Goal: Learn about a topic: Learn about a topic

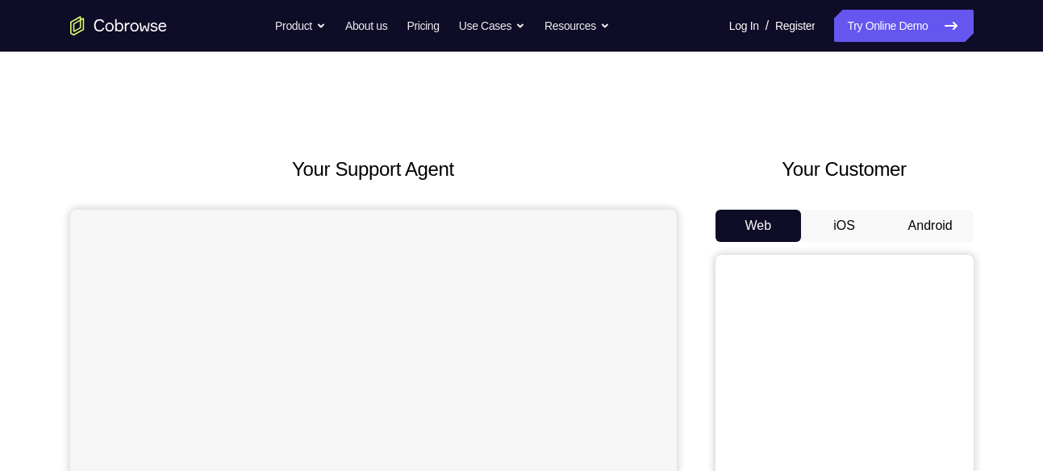
click at [942, 234] on button "Android" at bounding box center [930, 226] width 86 height 32
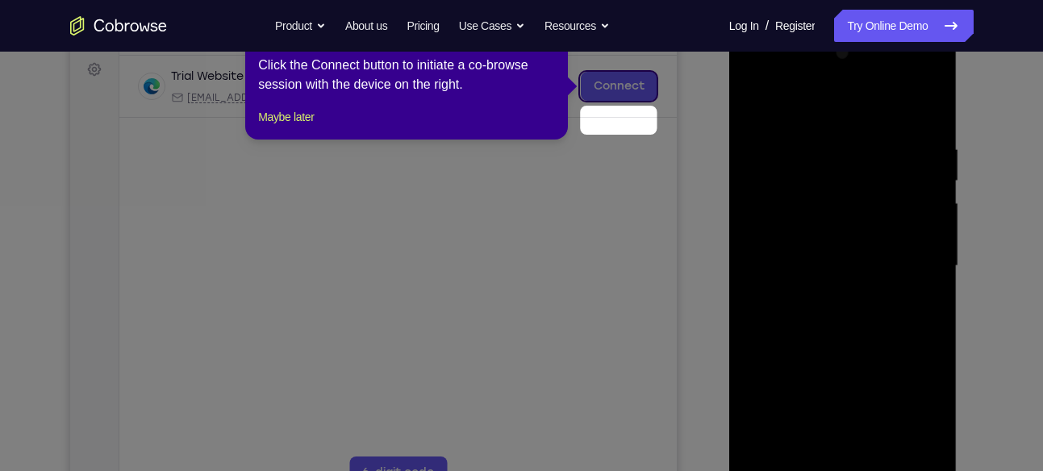
scroll to position [189, 0]
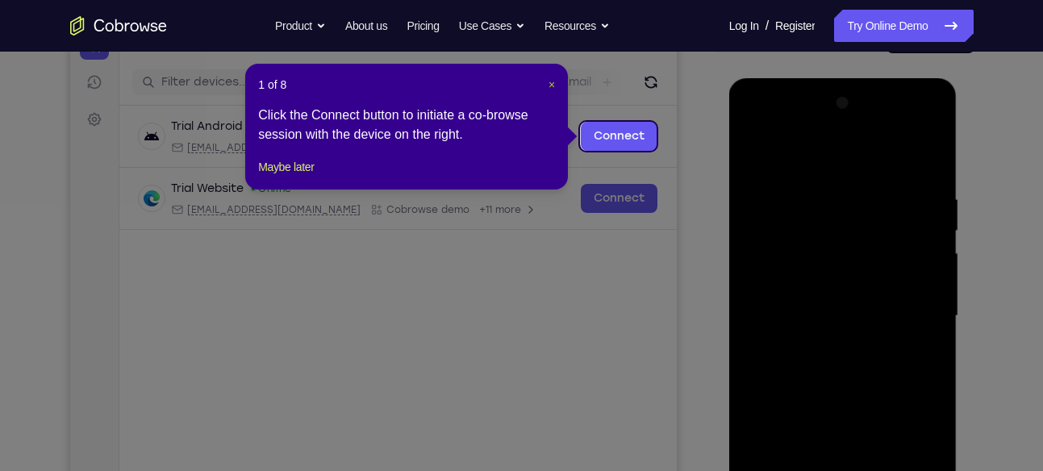
click at [555, 86] on span "×" at bounding box center [551, 84] width 6 height 13
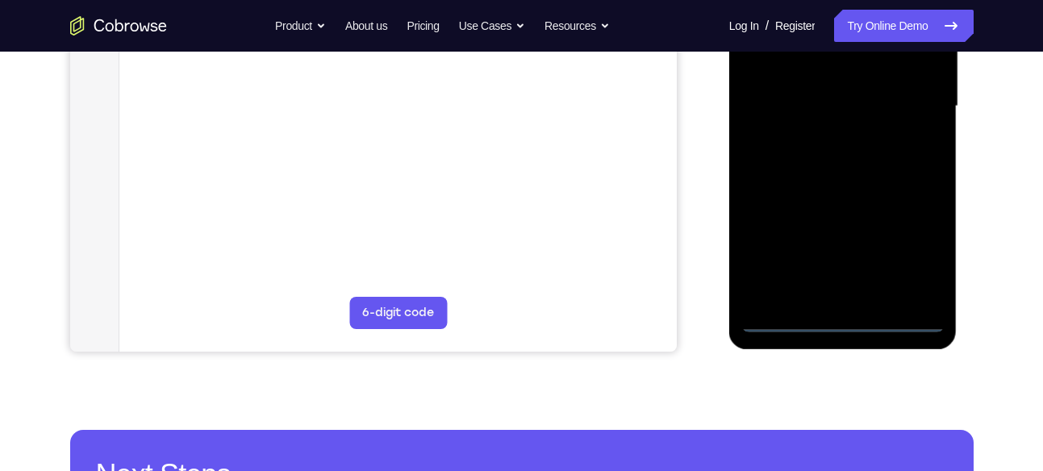
scroll to position [400, 0]
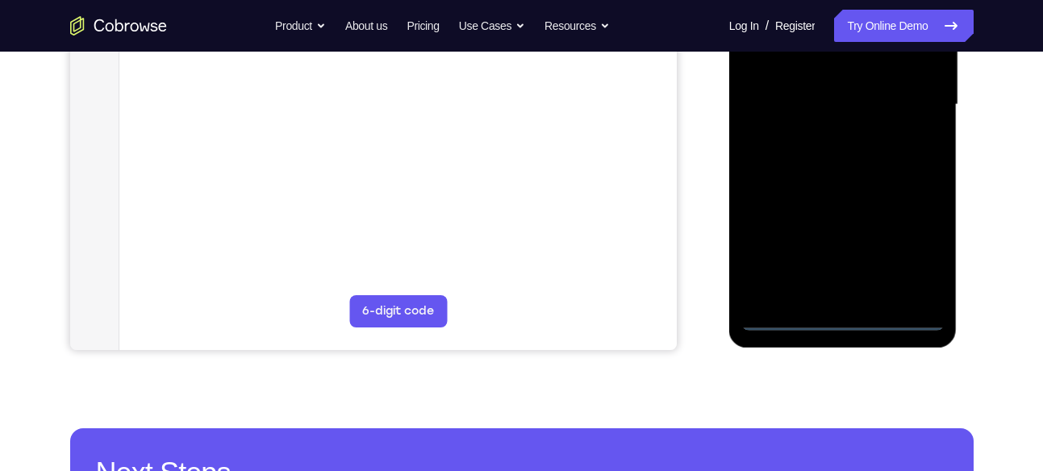
click at [849, 322] on div at bounding box center [842, 105] width 203 height 452
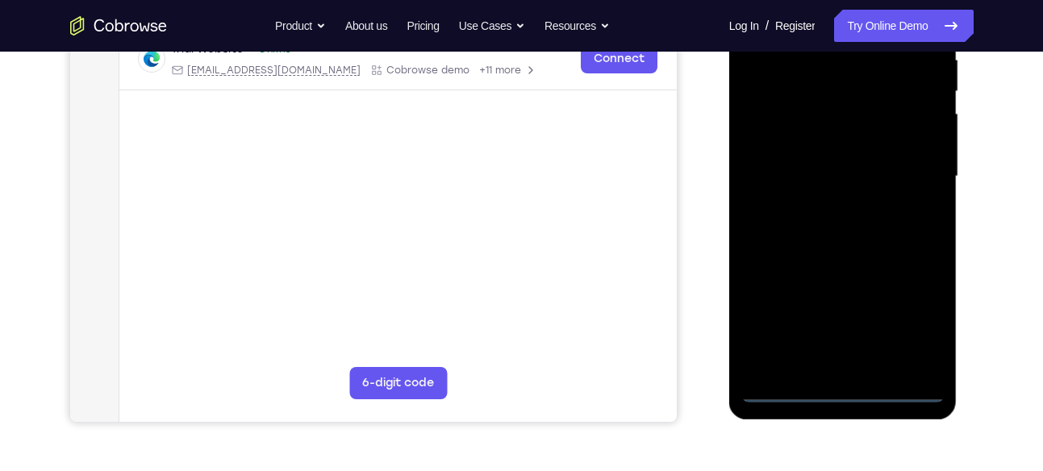
scroll to position [316, 0]
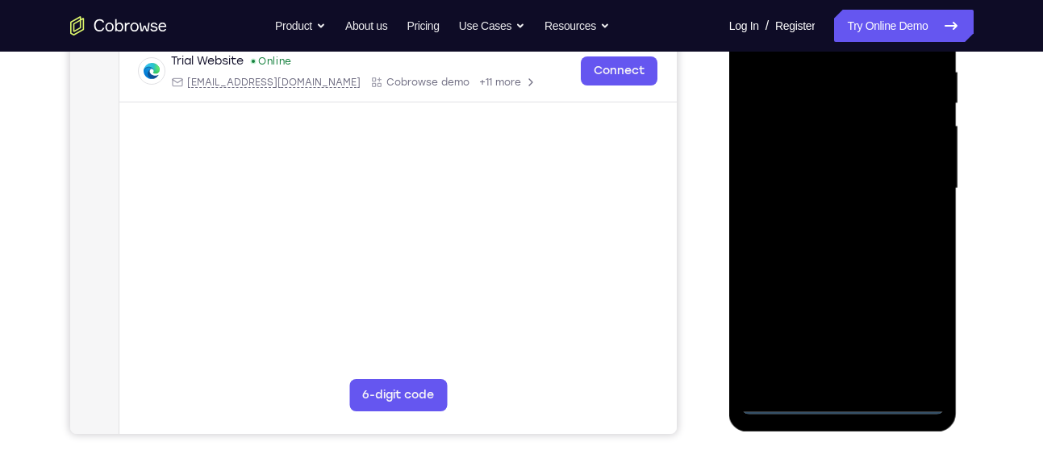
click at [921, 341] on div at bounding box center [842, 189] width 203 height 452
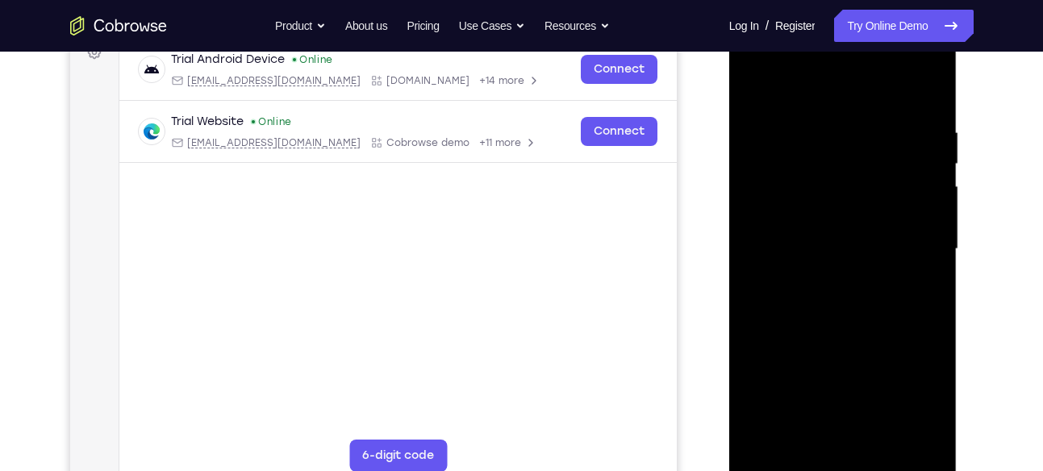
scroll to position [236, 0]
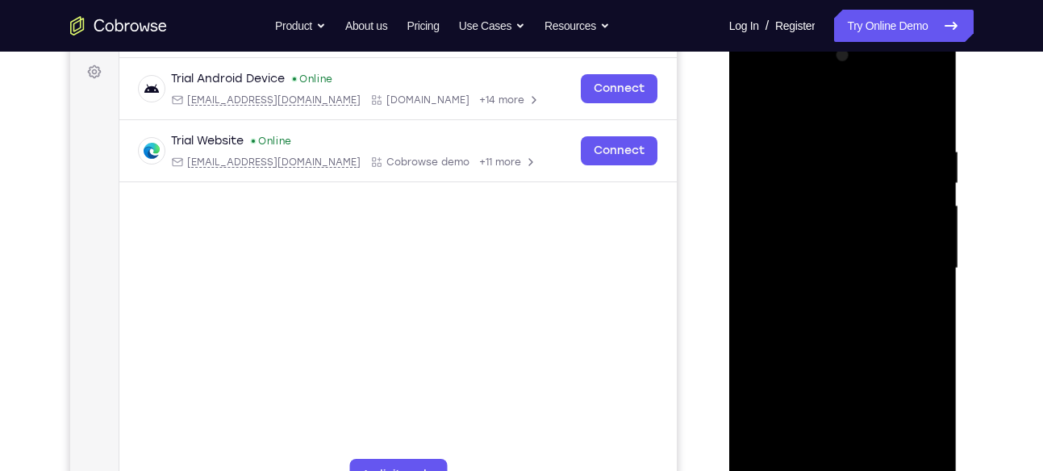
click at [780, 84] on div at bounding box center [842, 269] width 203 height 452
click at [918, 261] on div at bounding box center [842, 269] width 203 height 452
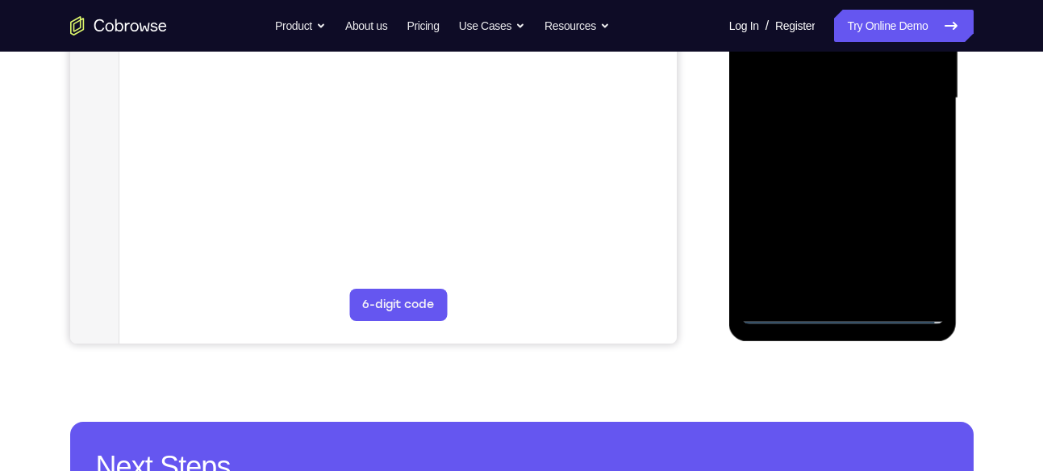
scroll to position [407, 0]
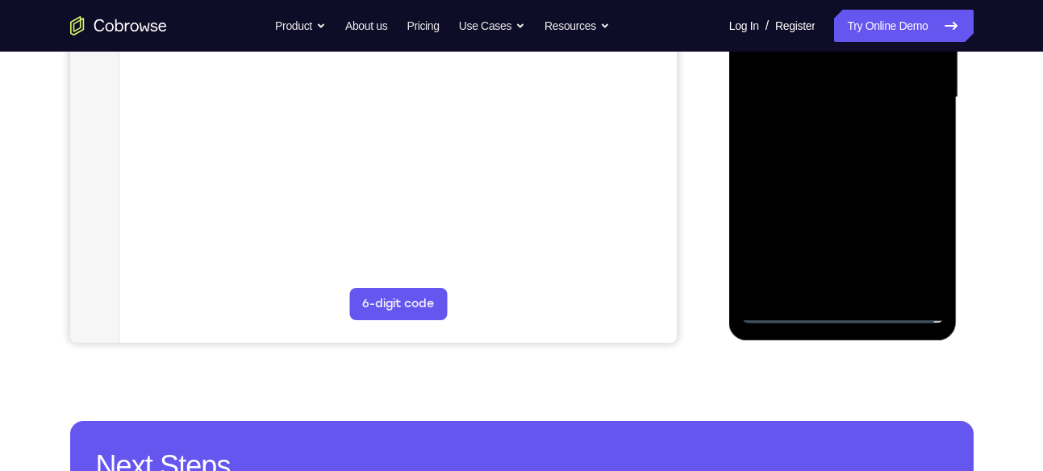
click at [855, 289] on div at bounding box center [842, 98] width 203 height 452
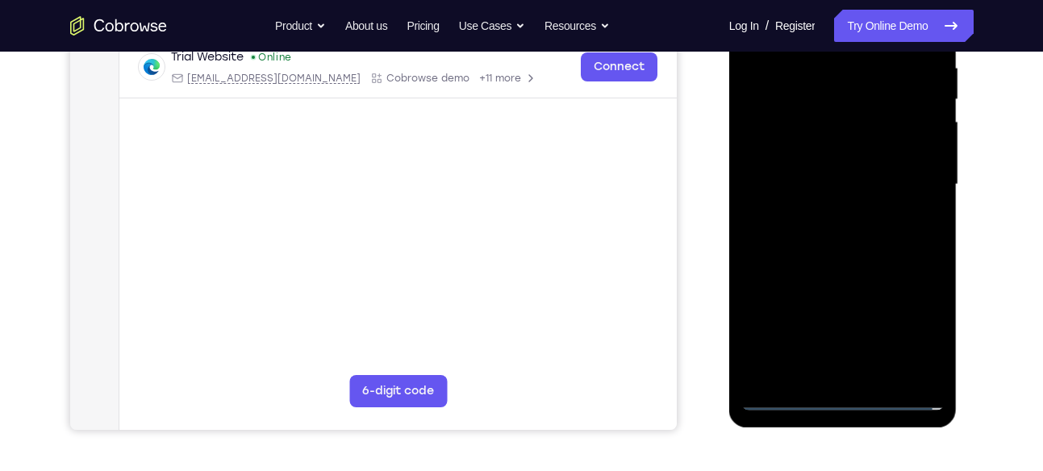
scroll to position [319, 0]
click at [841, 171] on div at bounding box center [842, 186] width 203 height 452
click at [856, 155] on div at bounding box center [842, 186] width 203 height 452
click at [848, 183] on div at bounding box center [842, 186] width 203 height 452
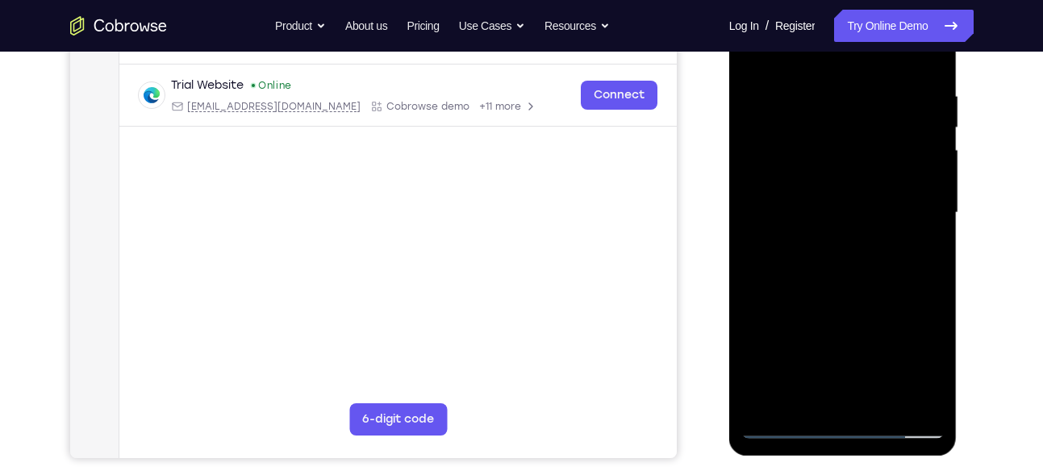
scroll to position [291, 0]
click at [870, 277] on div at bounding box center [842, 214] width 203 height 452
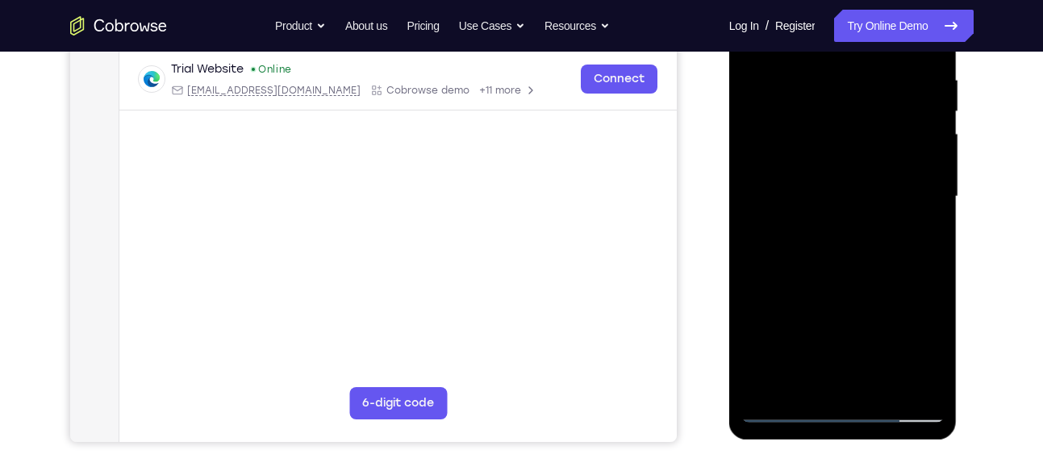
click at [833, 266] on div at bounding box center [842, 197] width 203 height 452
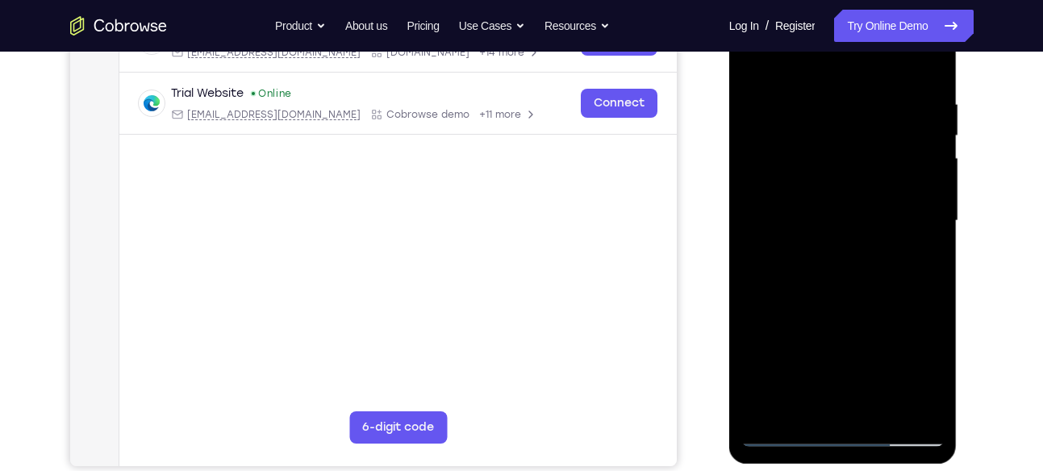
scroll to position [282, 0]
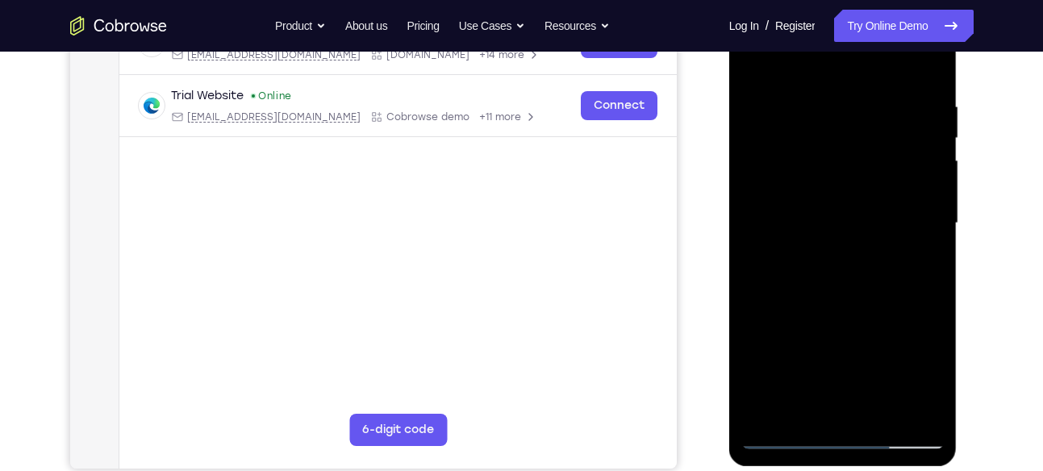
click at [821, 89] on div at bounding box center [842, 224] width 203 height 452
click at [923, 69] on div at bounding box center [842, 224] width 203 height 452
click at [877, 94] on div at bounding box center [842, 224] width 203 height 452
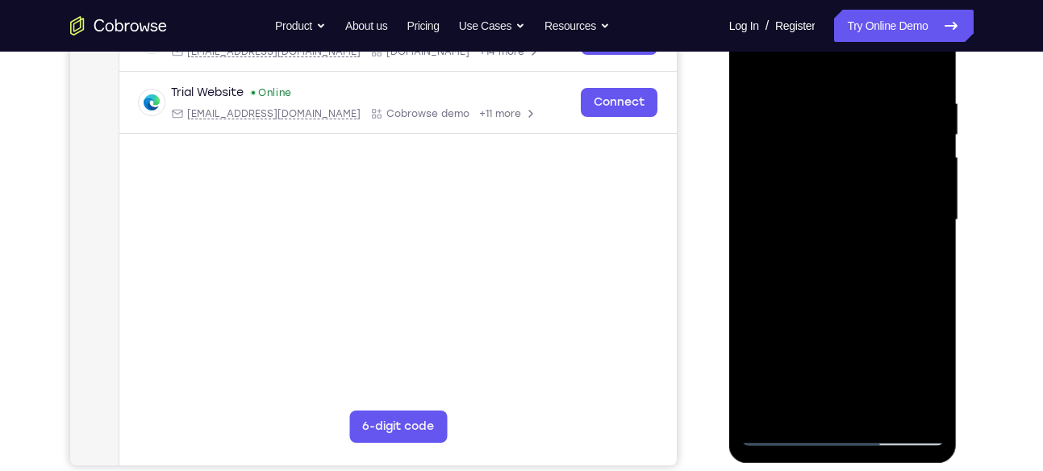
scroll to position [284, 0]
click at [924, 65] on div at bounding box center [842, 221] width 203 height 452
click at [921, 100] on div at bounding box center [842, 221] width 203 height 452
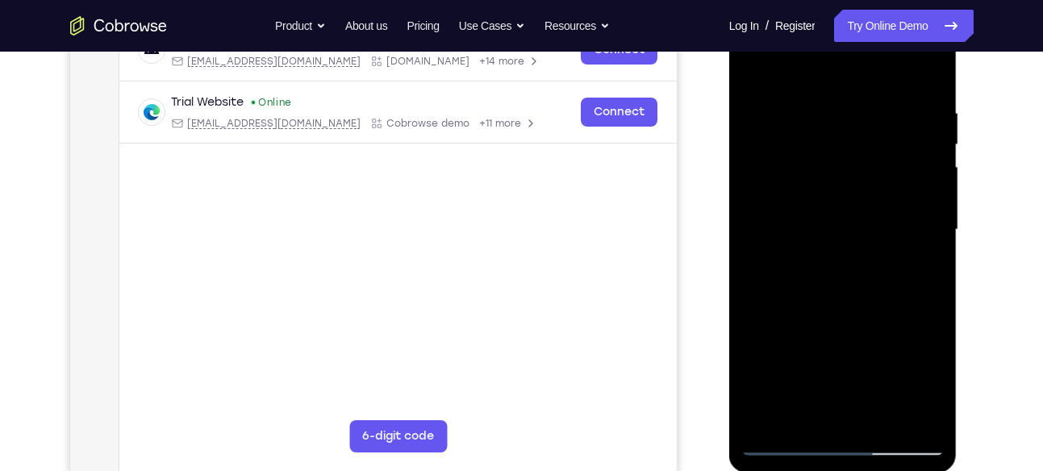
scroll to position [273, 0]
click at [923, 69] on div at bounding box center [842, 232] width 203 height 452
drag, startPoint x: 928, startPoint y: 115, endPoint x: 879, endPoint y: 111, distance: 48.6
click at [879, 111] on div at bounding box center [842, 232] width 203 height 452
drag, startPoint x: 916, startPoint y: 106, endPoint x: 831, endPoint y: 102, distance: 85.6
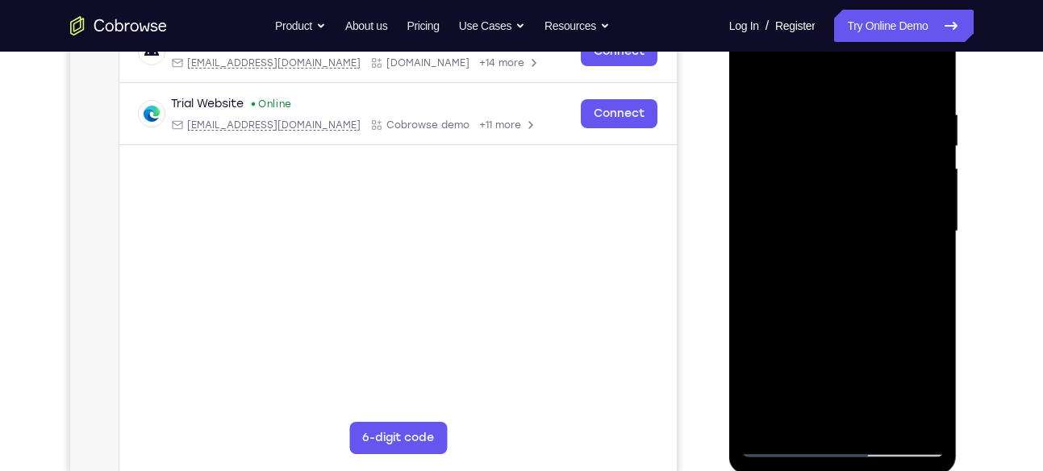
click at [831, 102] on div at bounding box center [842, 232] width 203 height 452
click at [882, 99] on div at bounding box center [842, 232] width 203 height 452
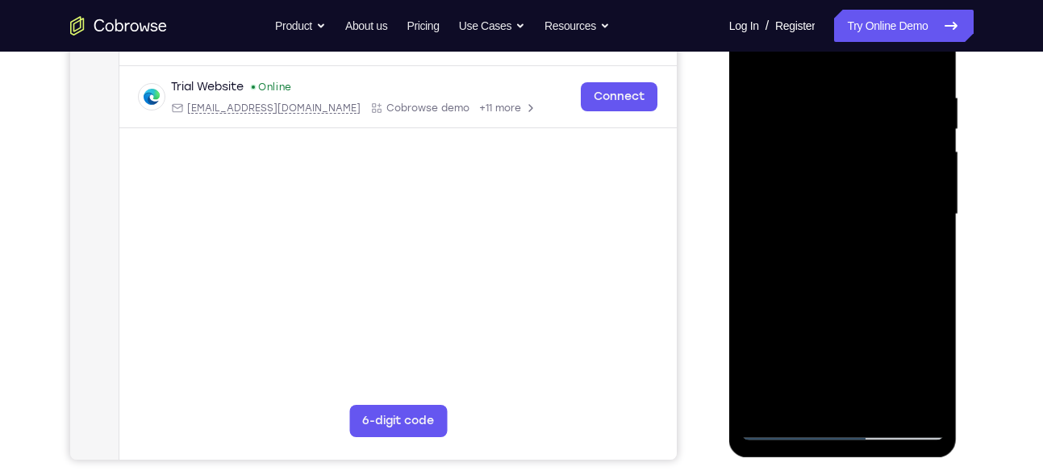
scroll to position [291, 0]
click at [915, 166] on div at bounding box center [842, 214] width 203 height 452
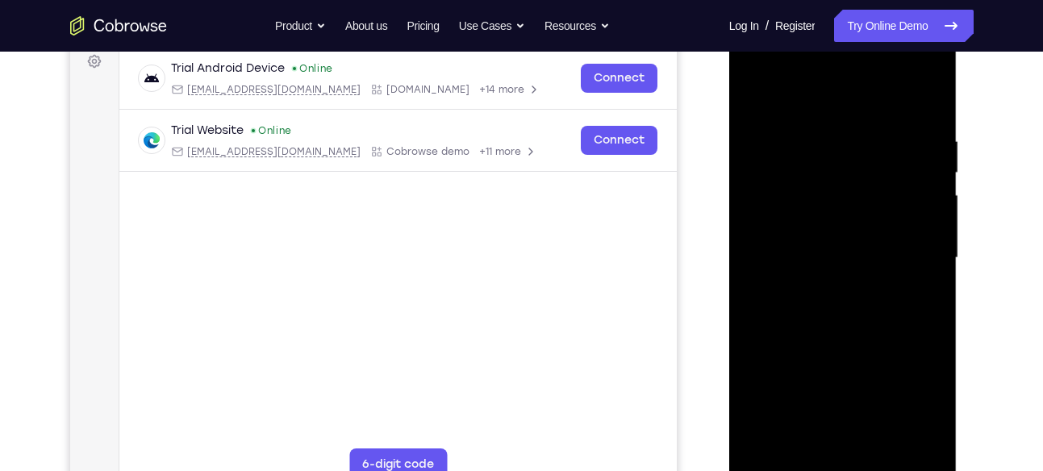
scroll to position [252, 0]
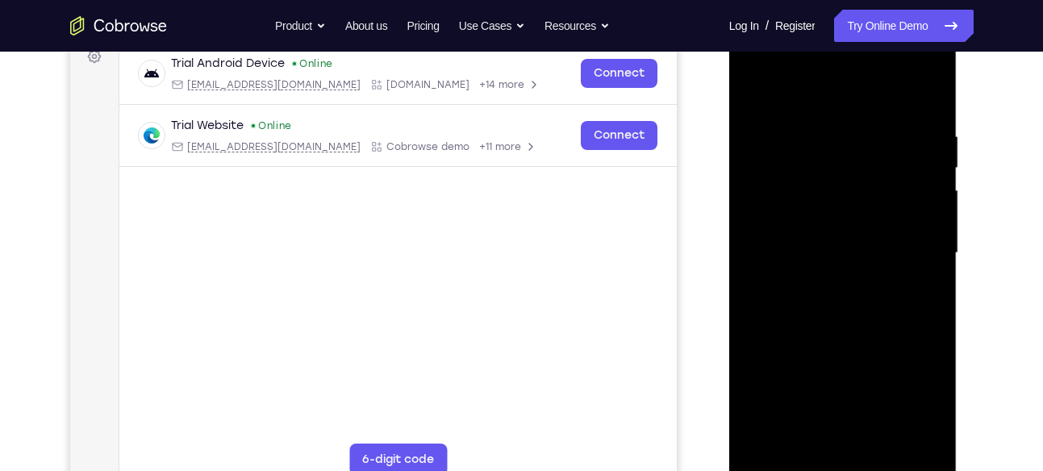
click at [929, 98] on div at bounding box center [842, 253] width 203 height 452
drag, startPoint x: 854, startPoint y: 135, endPoint x: 949, endPoint y: 156, distance: 96.7
click at [949, 156] on div at bounding box center [843, 255] width 228 height 481
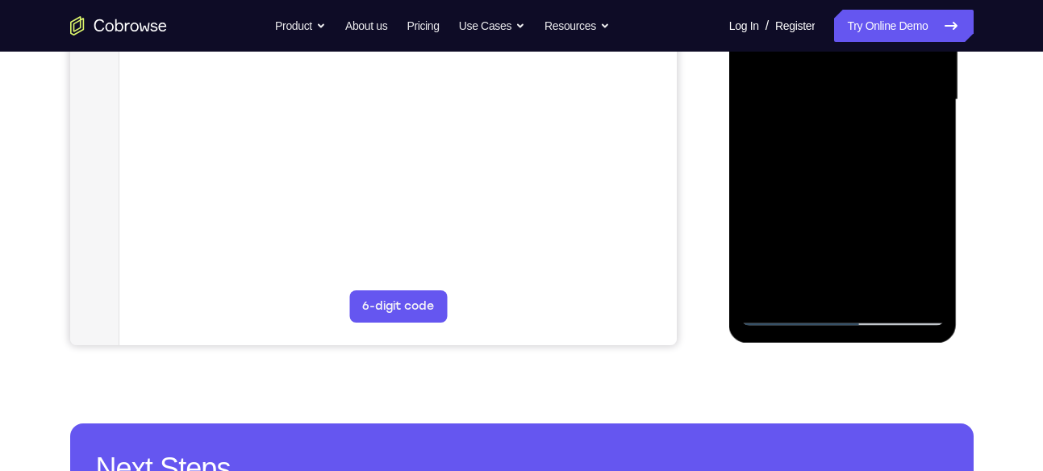
scroll to position [406, 0]
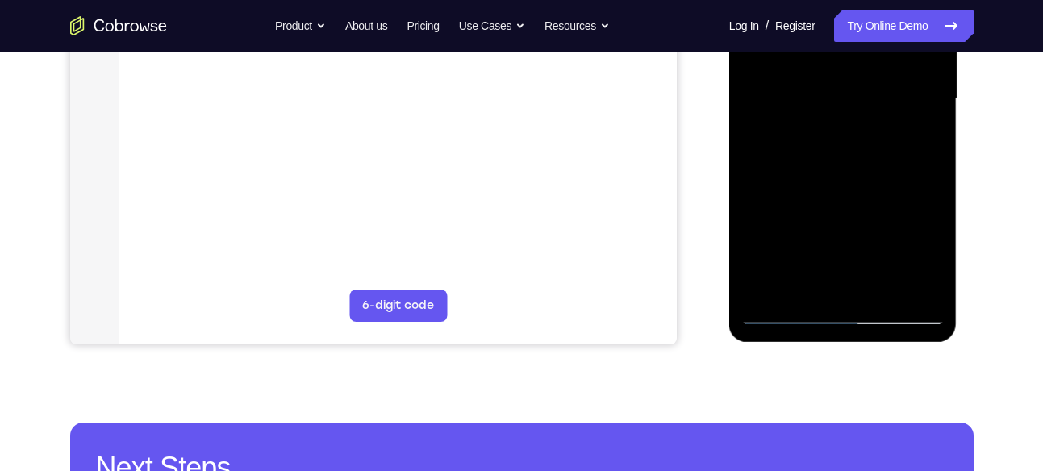
drag, startPoint x: 871, startPoint y: 174, endPoint x: 869, endPoint y: 90, distance: 84.7
click at [869, 90] on div at bounding box center [842, 99] width 203 height 452
drag, startPoint x: 867, startPoint y: 212, endPoint x: 869, endPoint y: 129, distance: 83.1
click at [869, 129] on div at bounding box center [842, 99] width 203 height 452
drag, startPoint x: 872, startPoint y: 165, endPoint x: 862, endPoint y: 76, distance: 89.3
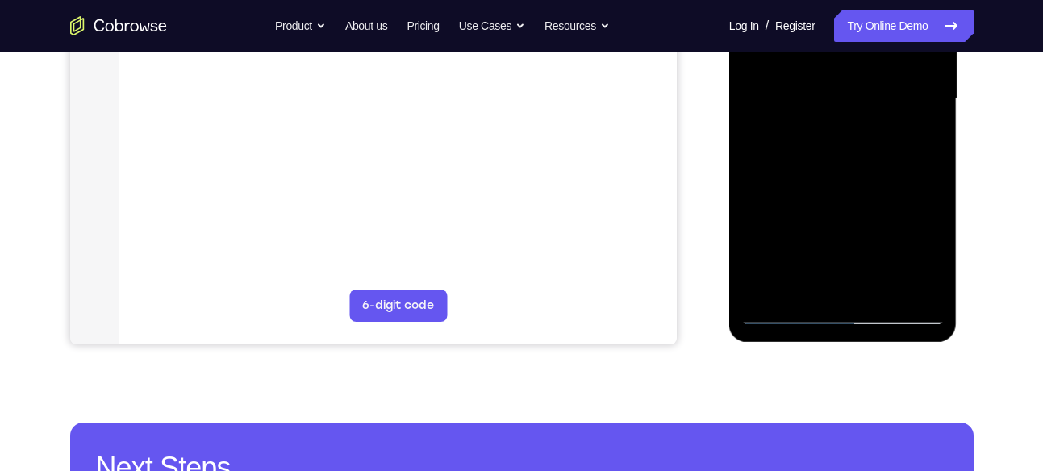
click at [862, 76] on div at bounding box center [842, 99] width 203 height 452
drag, startPoint x: 818, startPoint y: 191, endPoint x: 807, endPoint y: 85, distance: 106.2
click at [807, 85] on div at bounding box center [842, 99] width 203 height 452
drag, startPoint x: 803, startPoint y: 196, endPoint x: 799, endPoint y: 95, distance: 100.9
click at [799, 95] on div at bounding box center [842, 99] width 203 height 452
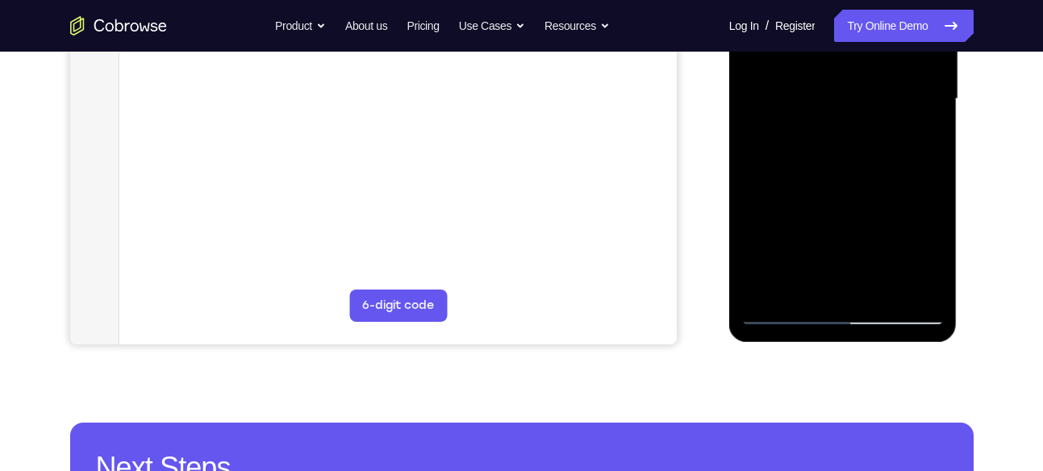
drag, startPoint x: 836, startPoint y: 215, endPoint x: 823, endPoint y: 67, distance: 149.0
click at [823, 67] on div at bounding box center [842, 99] width 203 height 452
drag, startPoint x: 843, startPoint y: 234, endPoint x: 831, endPoint y: 144, distance: 90.3
click at [831, 144] on div at bounding box center [842, 99] width 203 height 452
drag, startPoint x: 853, startPoint y: 211, endPoint x: 853, endPoint y: 118, distance: 93.6
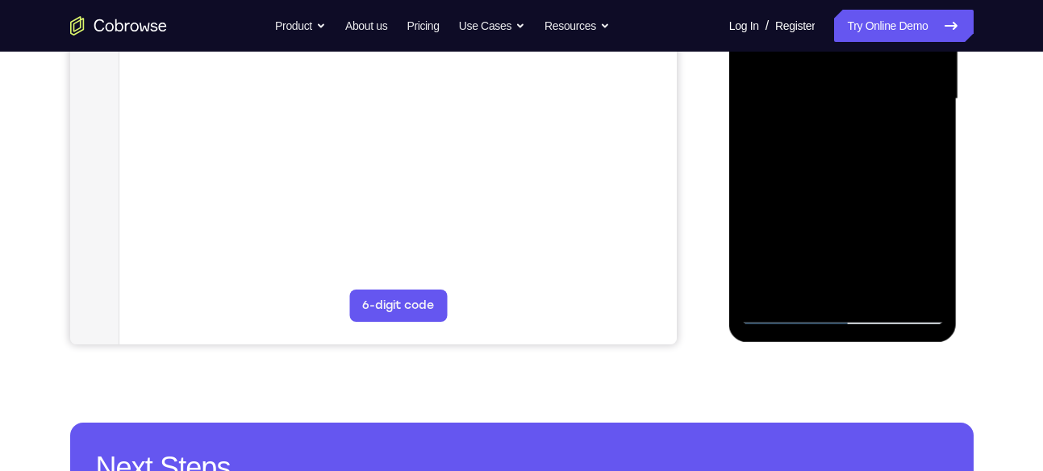
click at [853, 118] on div at bounding box center [842, 99] width 203 height 452
drag, startPoint x: 865, startPoint y: 181, endPoint x: 882, endPoint y: 22, distance: 160.6
click at [882, 22] on div at bounding box center [842, 99] width 203 height 452
drag, startPoint x: 907, startPoint y: 168, endPoint x: 895, endPoint y: 47, distance: 121.6
click at [895, 47] on div at bounding box center [842, 99] width 203 height 452
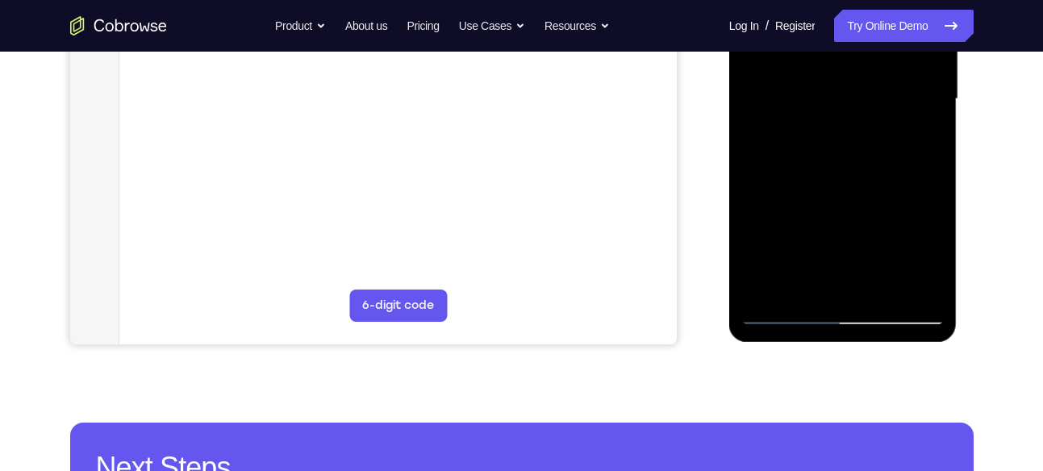
drag, startPoint x: 871, startPoint y: 136, endPoint x: 873, endPoint y: 224, distance: 88.7
click at [873, 224] on div at bounding box center [842, 99] width 203 height 452
drag, startPoint x: 841, startPoint y: 181, endPoint x: 845, endPoint y: 68, distance: 113.8
click at [845, 68] on div at bounding box center [842, 99] width 203 height 452
drag, startPoint x: 856, startPoint y: 130, endPoint x: 845, endPoint y: 123, distance: 12.8
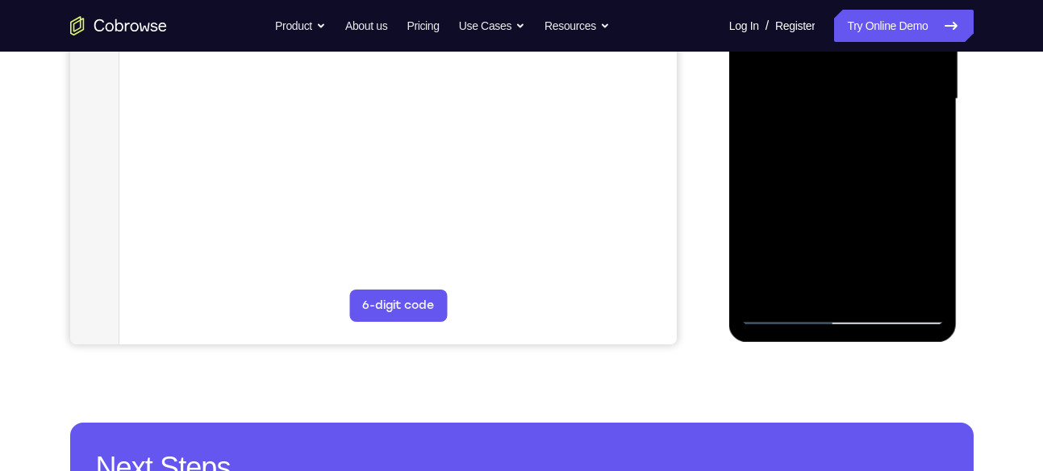
click at [845, 123] on div at bounding box center [842, 99] width 203 height 452
click at [898, 243] on div at bounding box center [842, 99] width 203 height 452
click at [919, 250] on div at bounding box center [842, 99] width 203 height 452
drag, startPoint x: 887, startPoint y: 228, endPoint x: 883, endPoint y: 188, distance: 40.5
click at [883, 188] on div at bounding box center [842, 99] width 203 height 452
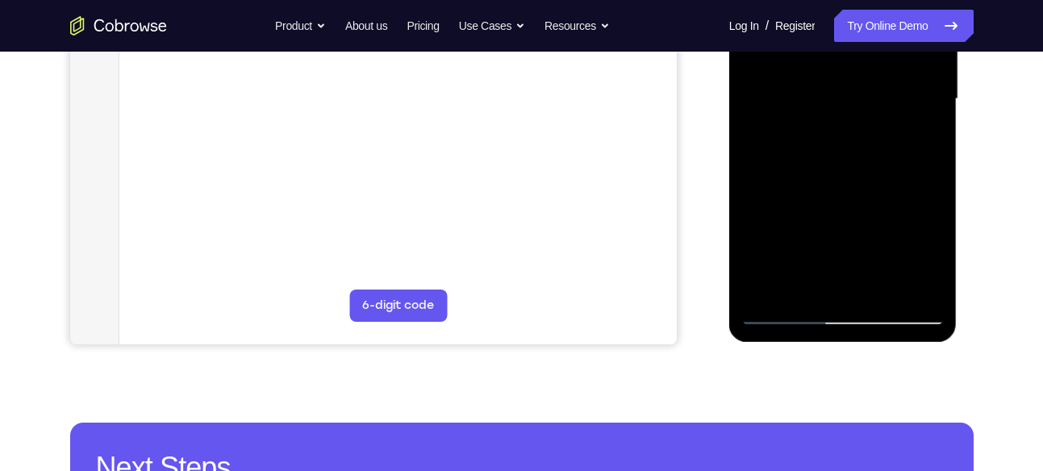
drag, startPoint x: 883, startPoint y: 188, endPoint x: 869, endPoint y: 100, distance: 89.1
click at [869, 100] on div at bounding box center [842, 99] width 203 height 452
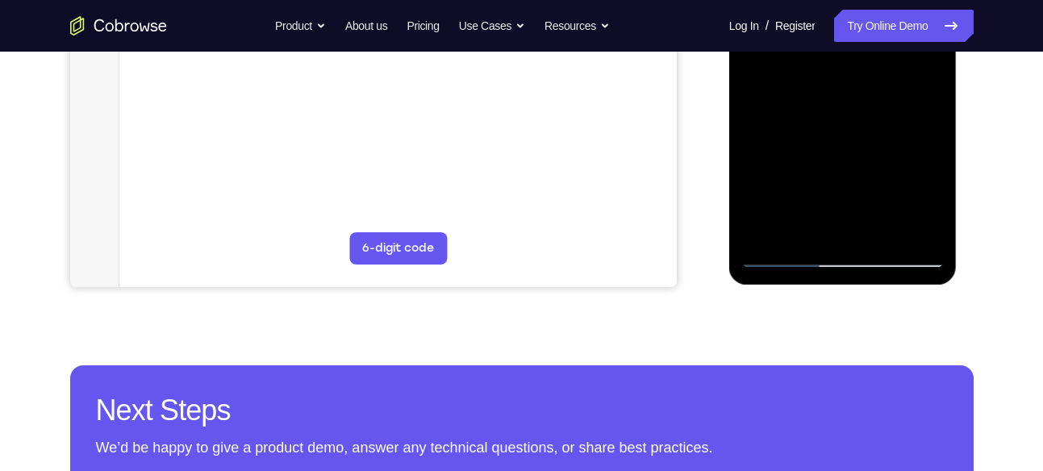
scroll to position [464, 0]
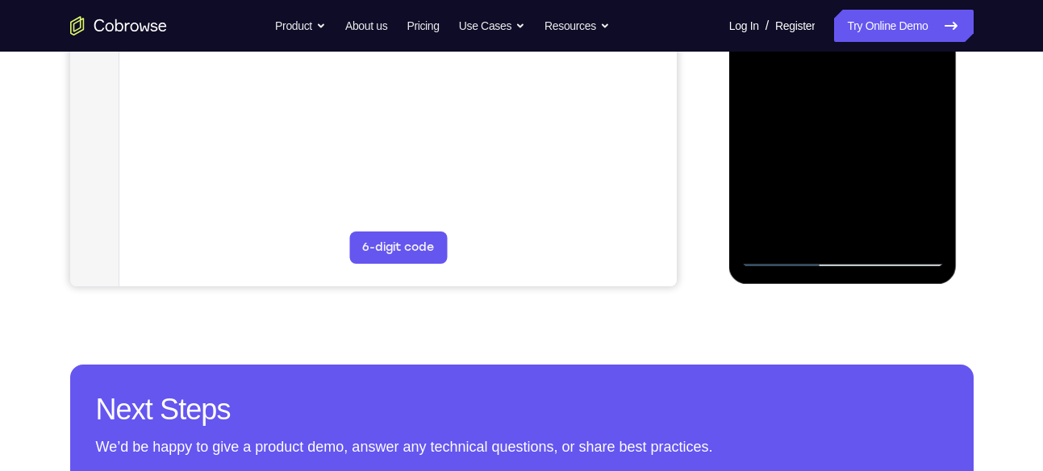
drag, startPoint x: 885, startPoint y: 108, endPoint x: 894, endPoint y: 99, distance: 12.5
click at [894, 99] on div at bounding box center [842, 41] width 203 height 452
drag, startPoint x: 869, startPoint y: 152, endPoint x: 867, endPoint y: 67, distance: 85.5
click at [867, 67] on div at bounding box center [842, 41] width 203 height 452
drag, startPoint x: 878, startPoint y: 128, endPoint x: 873, endPoint y: 51, distance: 77.6
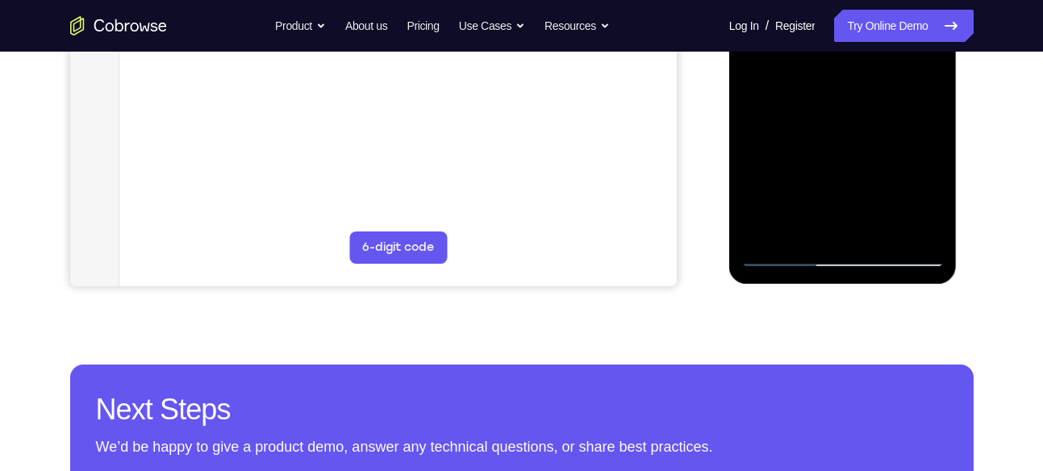
click at [873, 51] on div at bounding box center [842, 41] width 203 height 452
drag, startPoint x: 886, startPoint y: 128, endPoint x: 887, endPoint y: 30, distance: 98.4
click at [887, 30] on div at bounding box center [842, 41] width 203 height 452
drag, startPoint x: 880, startPoint y: 135, endPoint x: 865, endPoint y: 24, distance: 111.6
click at [865, 24] on div at bounding box center [842, 41] width 203 height 452
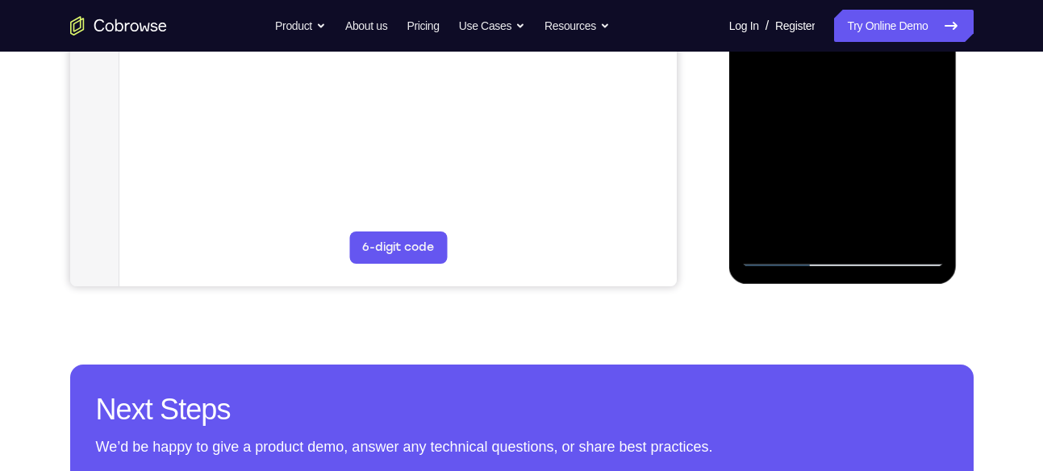
drag, startPoint x: 868, startPoint y: 161, endPoint x: 865, endPoint y: 73, distance: 88.0
click at [865, 73] on div at bounding box center [842, 41] width 203 height 452
drag, startPoint x: 859, startPoint y: 181, endPoint x: 851, endPoint y: 115, distance: 67.4
click at [851, 115] on div at bounding box center [842, 41] width 203 height 452
drag, startPoint x: 851, startPoint y: 145, endPoint x: 871, endPoint y: 270, distance: 126.6
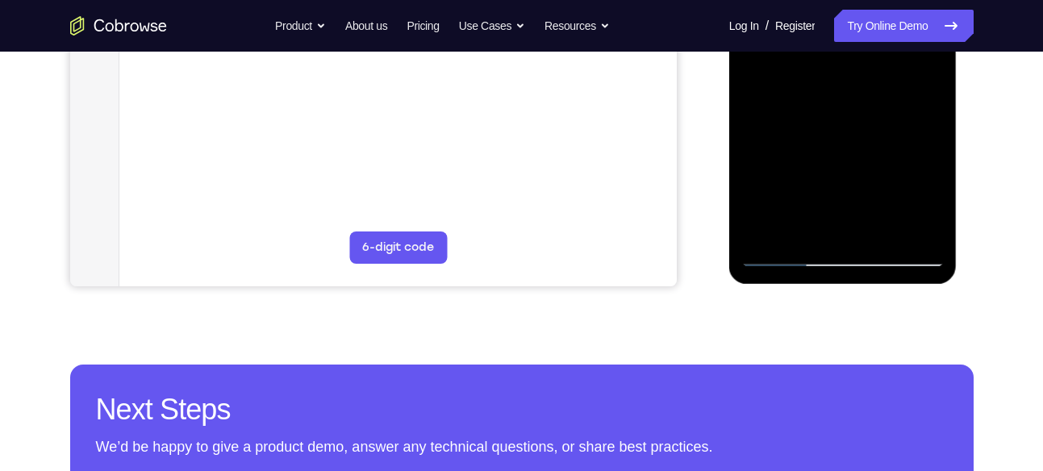
click at [871, 270] on div at bounding box center [843, 43] width 228 height 481
drag, startPoint x: 865, startPoint y: 156, endPoint x: 844, endPoint y: 125, distance: 37.8
click at [844, 125] on div at bounding box center [842, 41] width 203 height 452
drag, startPoint x: 844, startPoint y: 125, endPoint x: 847, endPoint y: 27, distance: 98.5
click at [847, 27] on div at bounding box center [842, 41] width 203 height 452
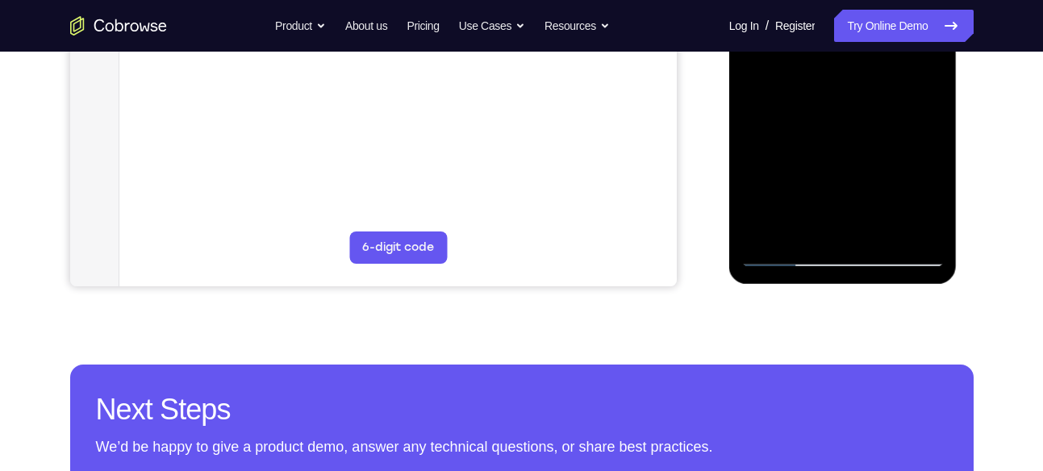
drag, startPoint x: 853, startPoint y: 121, endPoint x: 860, endPoint y: 17, distance: 104.3
click at [860, 17] on div at bounding box center [842, 41] width 203 height 452
drag, startPoint x: 855, startPoint y: 152, endPoint x: 858, endPoint y: 17, distance: 135.5
click at [858, 17] on div at bounding box center [842, 41] width 203 height 452
drag, startPoint x: 823, startPoint y: 147, endPoint x: 832, endPoint y: 17, distance: 130.2
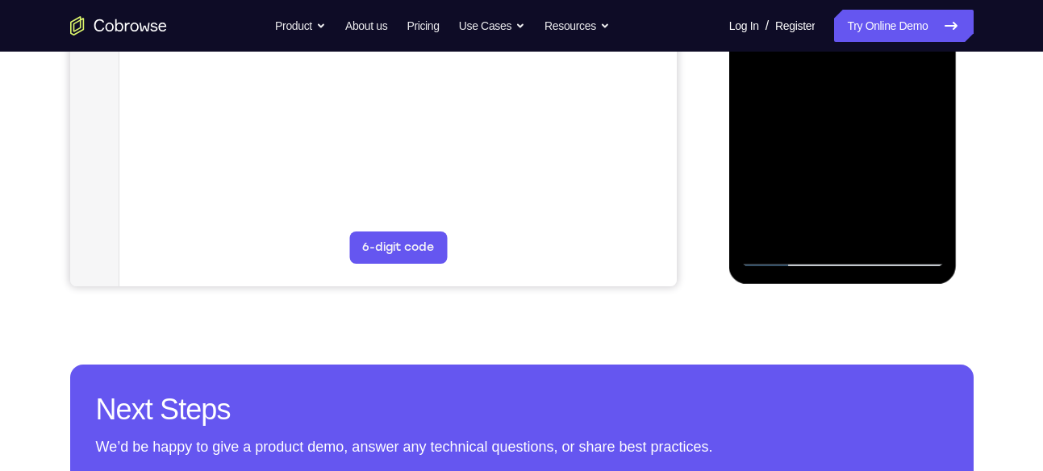
click at [832, 17] on div at bounding box center [842, 41] width 203 height 452
drag, startPoint x: 830, startPoint y: 139, endPoint x: 833, endPoint y: 17, distance: 121.8
click at [833, 17] on div at bounding box center [842, 41] width 203 height 452
drag, startPoint x: 807, startPoint y: 115, endPoint x: 820, endPoint y: 17, distance: 99.2
click at [820, 17] on div at bounding box center [842, 41] width 203 height 452
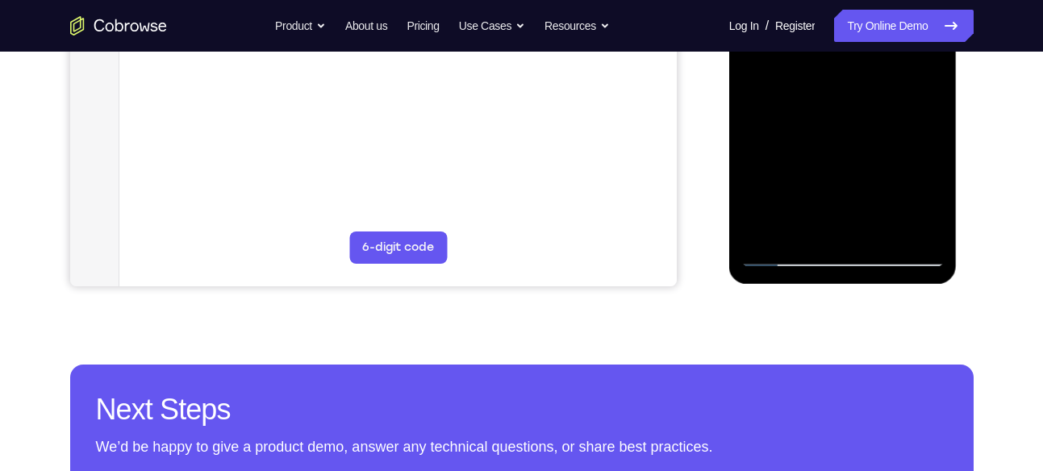
click at [773, 179] on div at bounding box center [842, 41] width 203 height 452
click at [785, 173] on div at bounding box center [842, 41] width 203 height 452
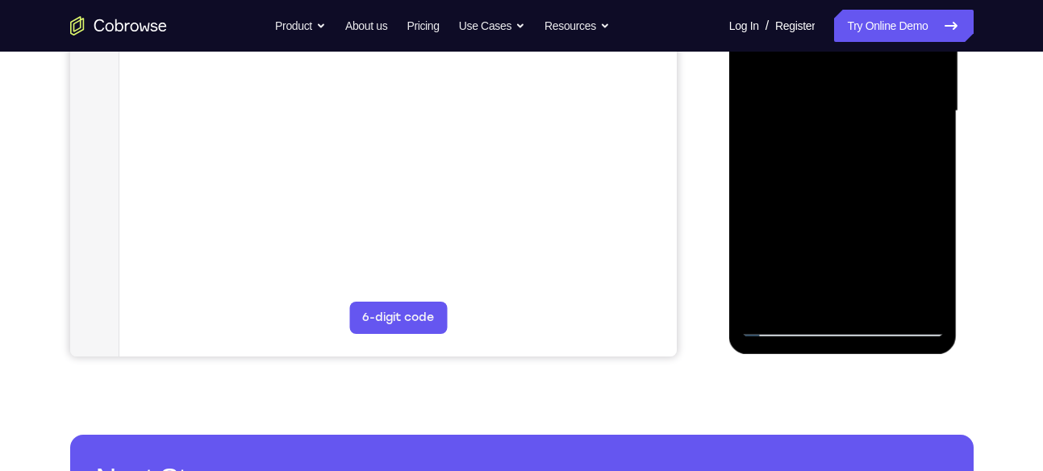
click at [880, 300] on div at bounding box center [842, 111] width 203 height 452
click at [864, 198] on div at bounding box center [842, 111] width 203 height 452
drag, startPoint x: 824, startPoint y: 217, endPoint x: 823, endPoint y: 188, distance: 29.1
click at [823, 188] on div at bounding box center [842, 111] width 203 height 452
drag, startPoint x: 819, startPoint y: 251, endPoint x: 833, endPoint y: 117, distance: 134.7
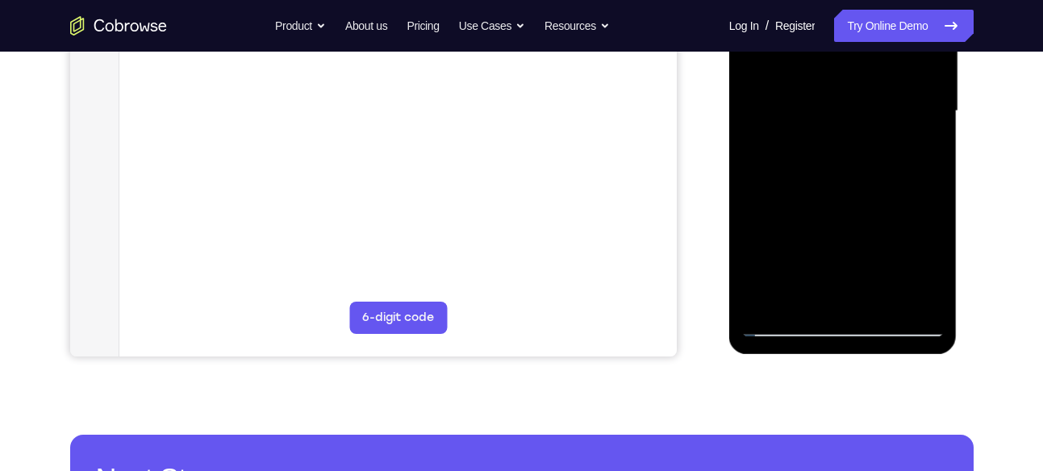
click at [833, 117] on div at bounding box center [842, 111] width 203 height 452
drag, startPoint x: 830, startPoint y: 231, endPoint x: 853, endPoint y: 89, distance: 143.9
click at [853, 89] on div at bounding box center [842, 111] width 203 height 452
drag, startPoint x: 832, startPoint y: 207, endPoint x: 832, endPoint y: 142, distance: 65.3
click at [832, 142] on div at bounding box center [842, 111] width 203 height 452
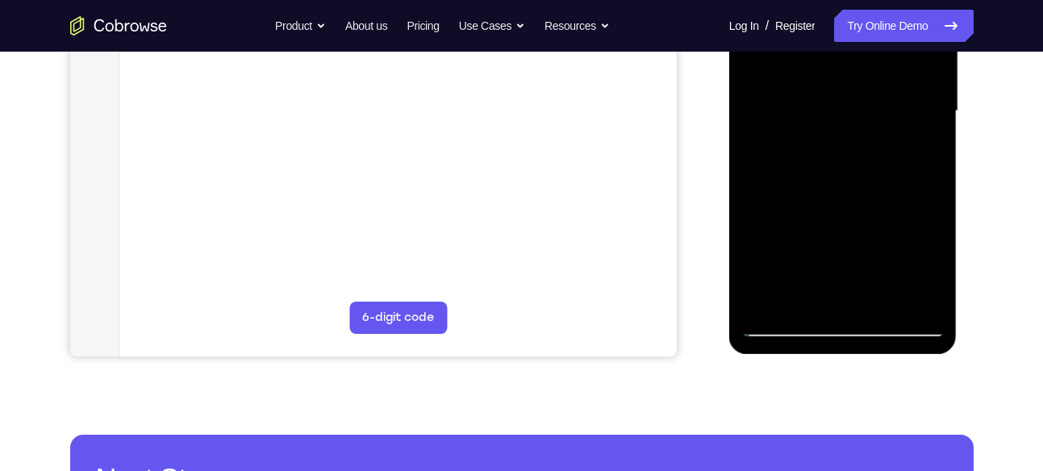
drag, startPoint x: 830, startPoint y: 243, endPoint x: 832, endPoint y: 111, distance: 132.3
click at [832, 111] on div at bounding box center [842, 111] width 203 height 452
drag, startPoint x: 804, startPoint y: 233, endPoint x: 815, endPoint y: 96, distance: 137.5
click at [815, 96] on div at bounding box center [842, 111] width 203 height 452
click at [833, 293] on div at bounding box center [842, 111] width 203 height 452
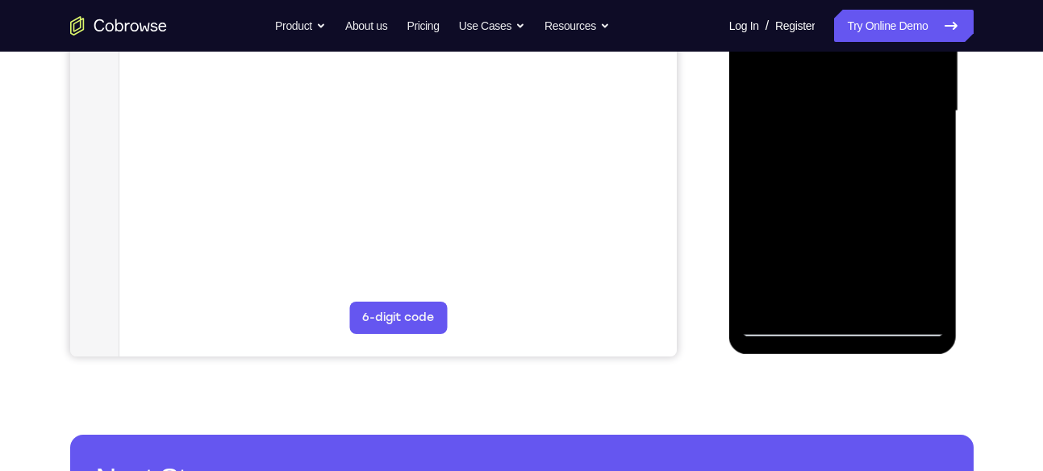
click at [832, 294] on div at bounding box center [842, 111] width 203 height 452
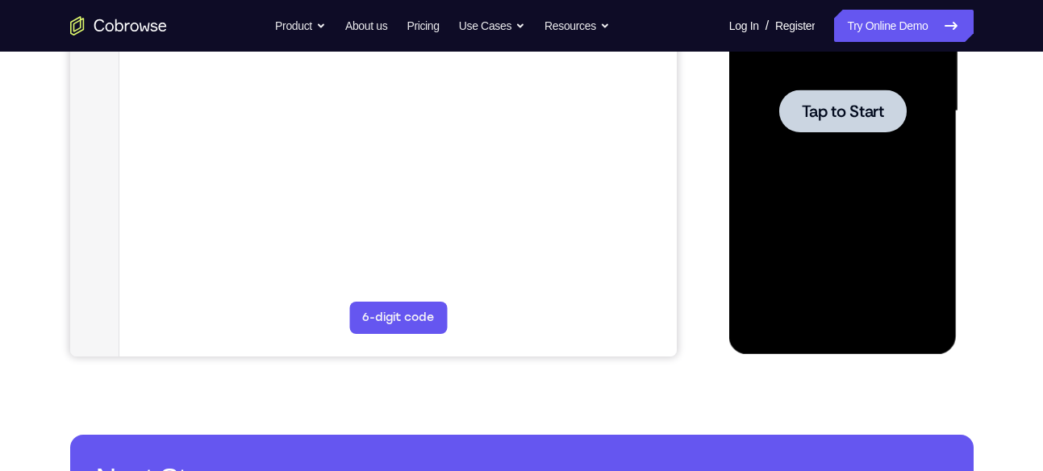
click at [840, 106] on span "Tap to Start" at bounding box center [843, 111] width 82 height 16
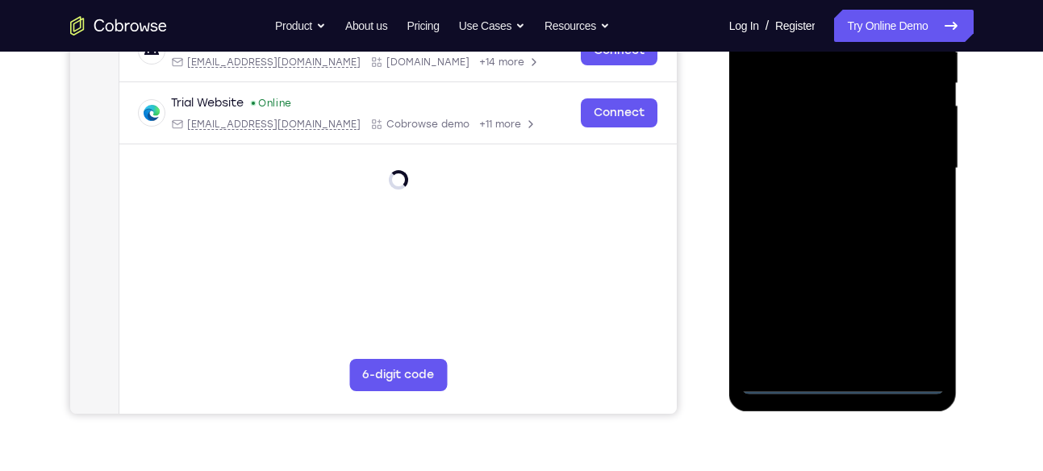
scroll to position [337, 0]
click at [840, 377] on div at bounding box center [842, 168] width 203 height 452
click at [915, 323] on div at bounding box center [842, 168] width 203 height 452
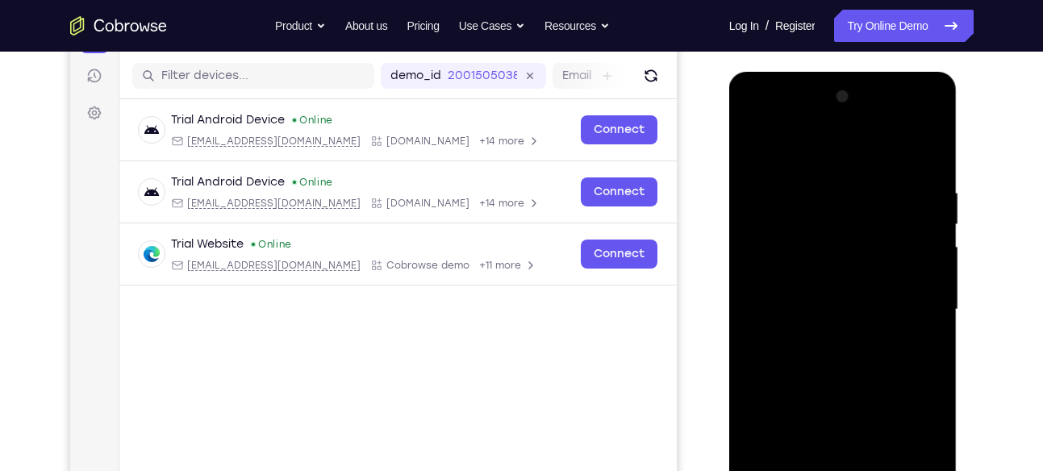
scroll to position [198, 0]
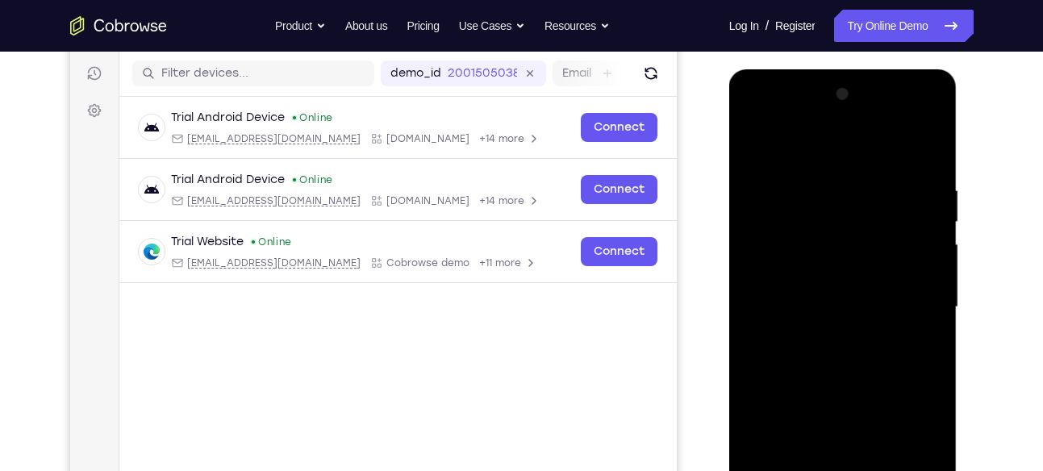
click at [751, 114] on div at bounding box center [842, 307] width 203 height 452
click at [761, 256] on div at bounding box center [842, 307] width 203 height 452
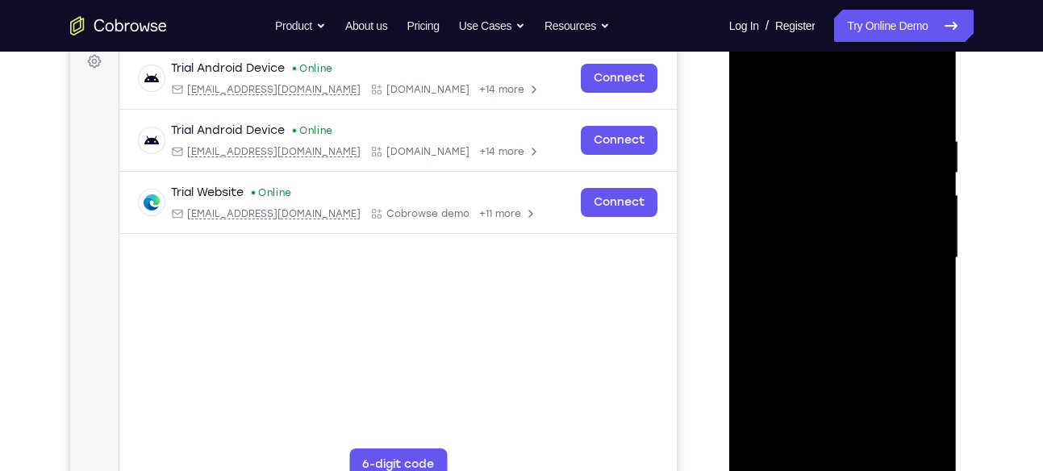
scroll to position [277, 0]
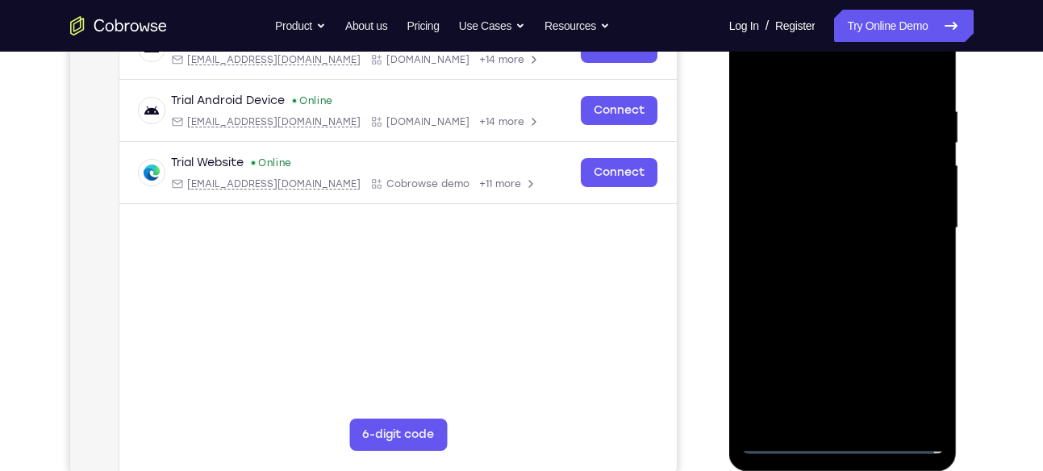
click at [856, 226] on div at bounding box center [842, 228] width 203 height 452
click at [821, 218] on div at bounding box center [842, 228] width 203 height 452
click at [836, 240] on div at bounding box center [842, 228] width 203 height 452
click at [837, 245] on div at bounding box center [842, 228] width 203 height 452
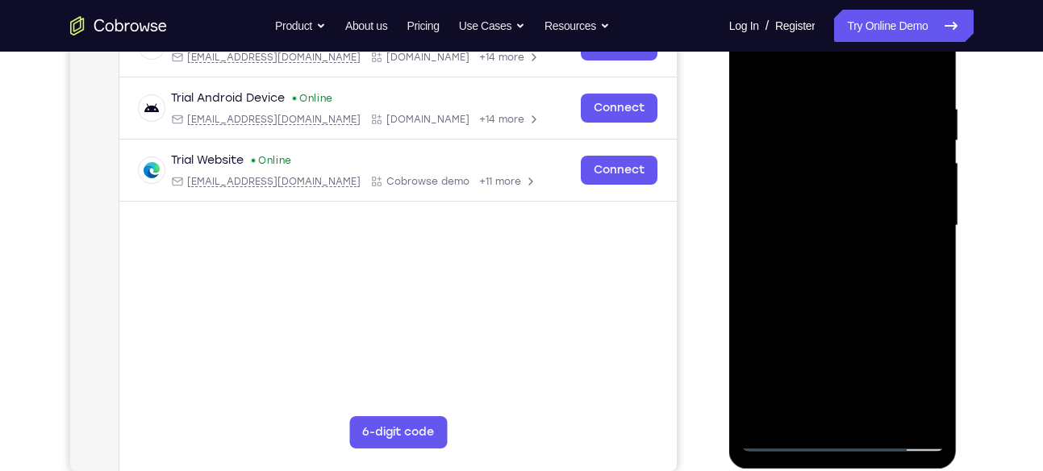
scroll to position [280, 0]
click at [853, 260] on div at bounding box center [842, 225] width 203 height 452
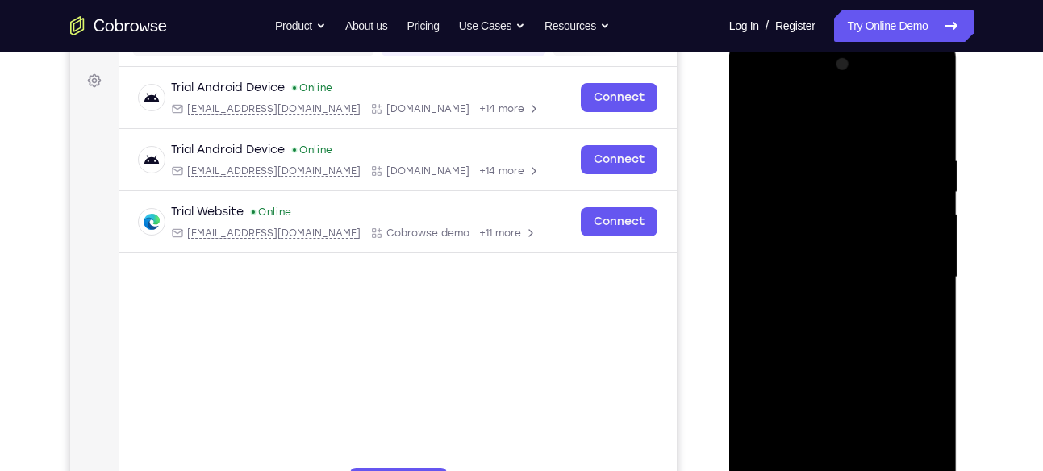
scroll to position [225, 0]
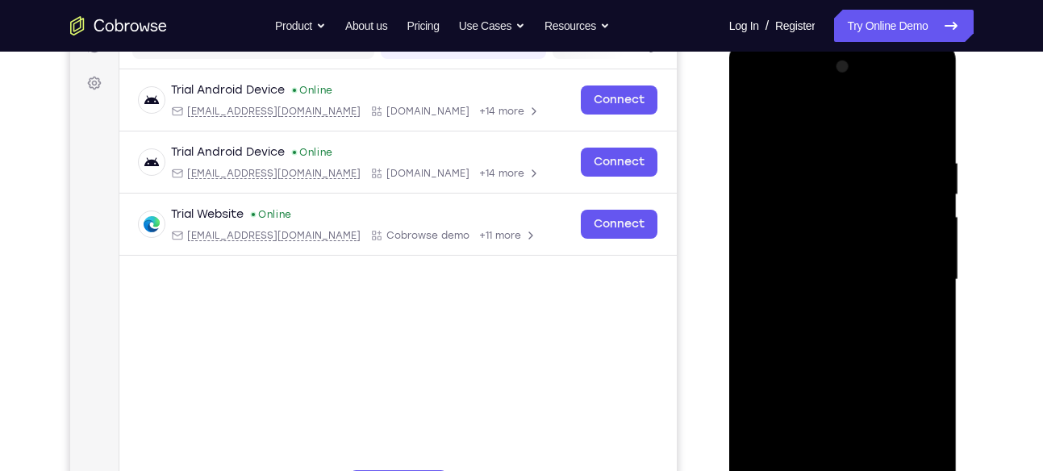
click at [837, 292] on div at bounding box center [842, 280] width 203 height 452
click at [848, 348] on div at bounding box center [842, 280] width 203 height 452
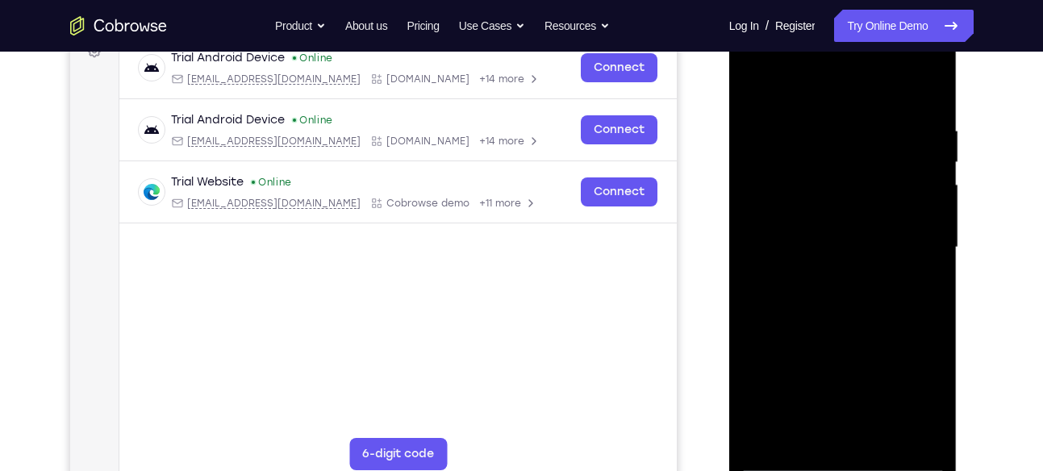
scroll to position [284, 0]
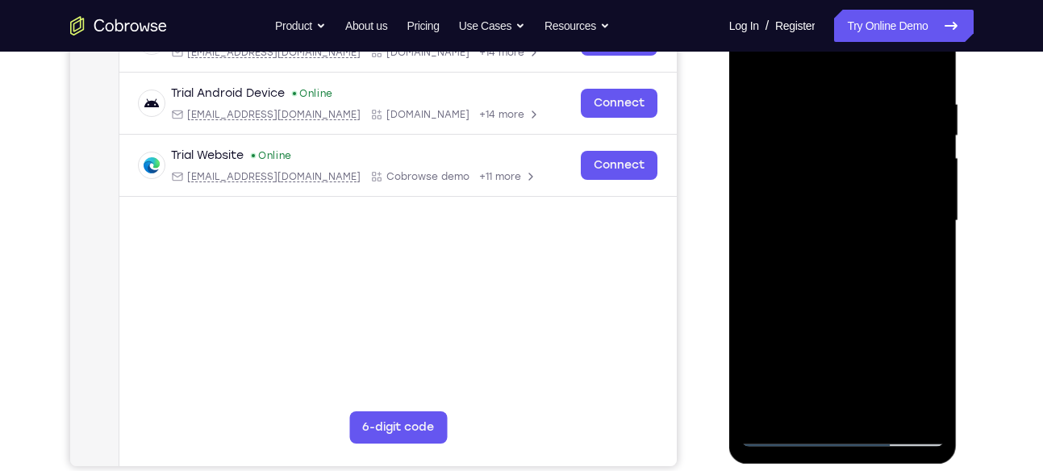
click at [823, 325] on div at bounding box center [842, 221] width 203 height 452
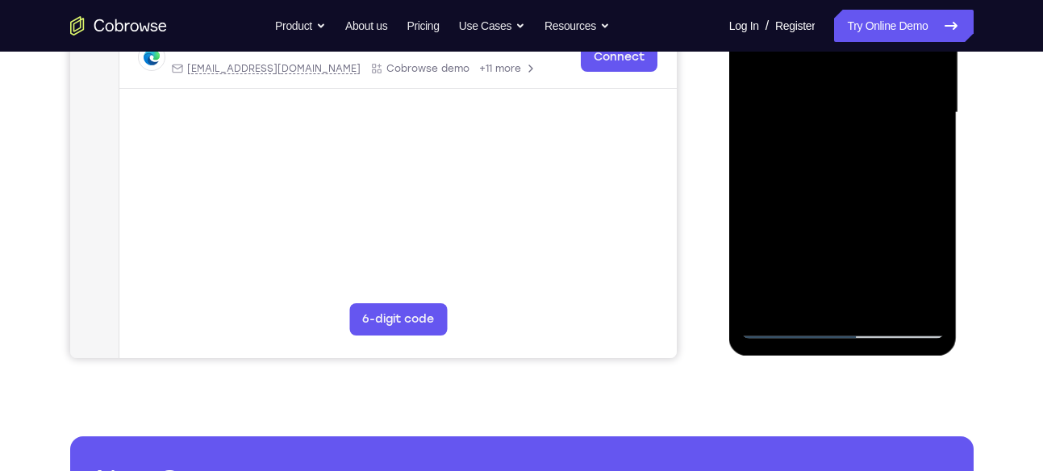
scroll to position [394, 0]
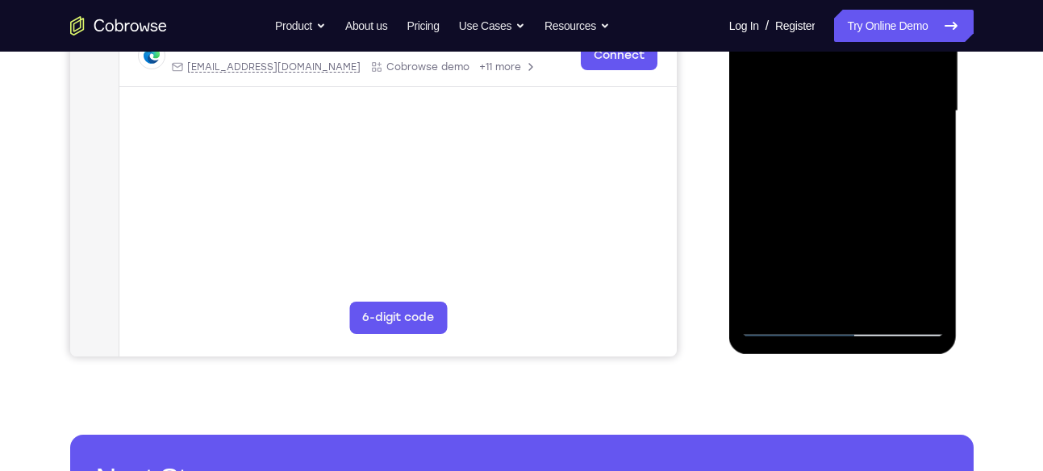
click at [785, 326] on div at bounding box center [842, 111] width 203 height 452
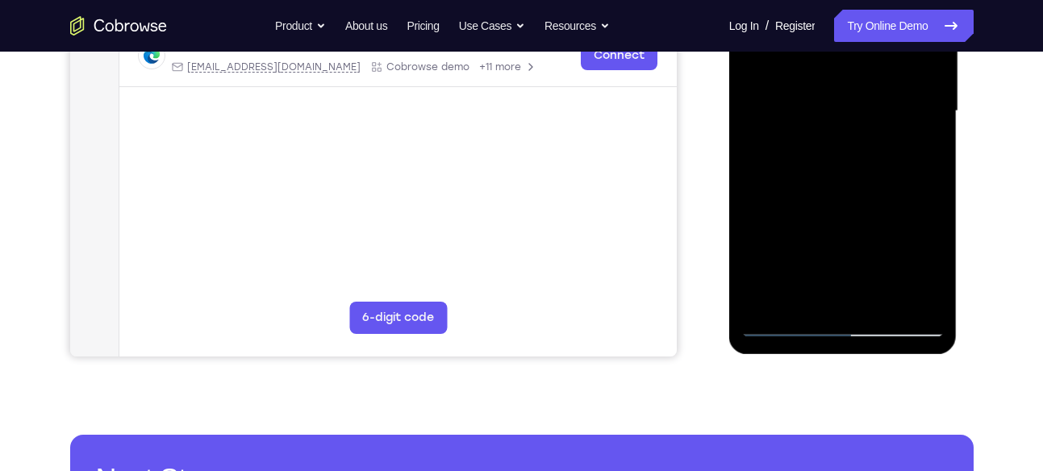
click at [785, 326] on div at bounding box center [842, 111] width 203 height 452
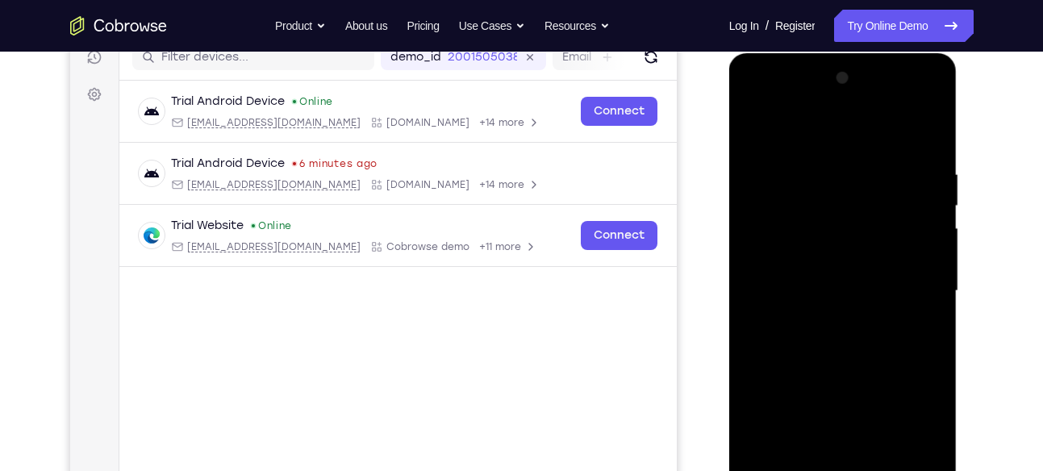
scroll to position [213, 0]
